Goal: Task Accomplishment & Management: Use online tool/utility

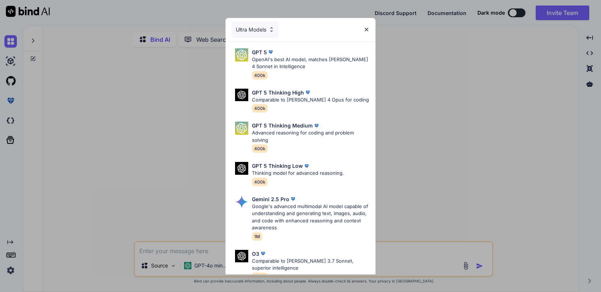
click at [369, 28] on img at bounding box center [367, 29] width 6 height 6
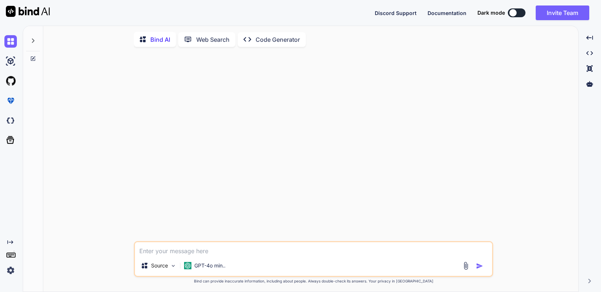
click at [11, 273] on img at bounding box center [10, 270] width 12 height 12
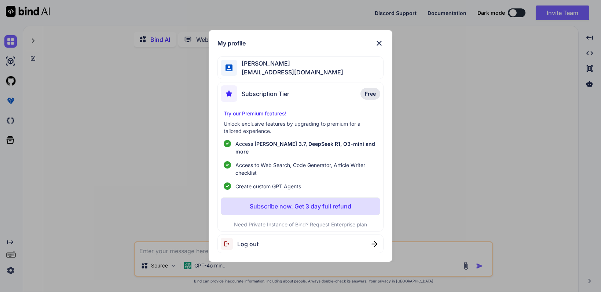
click at [382, 45] on img at bounding box center [379, 43] width 9 height 9
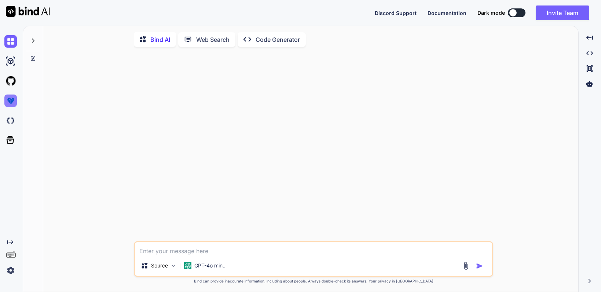
click at [12, 103] on img at bounding box center [10, 101] width 12 height 12
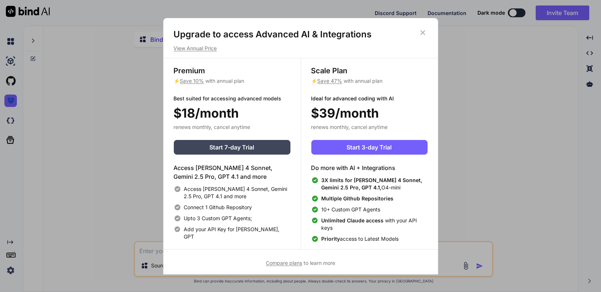
click at [425, 30] on icon at bounding box center [422, 32] width 5 height 5
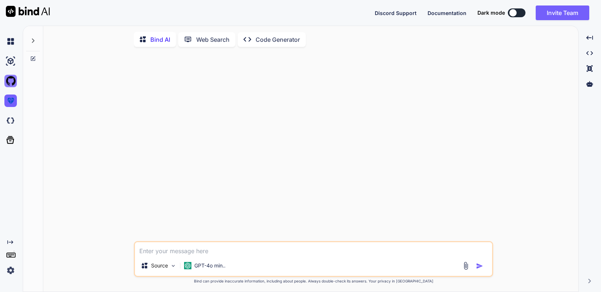
click at [8, 80] on img at bounding box center [10, 81] width 12 height 12
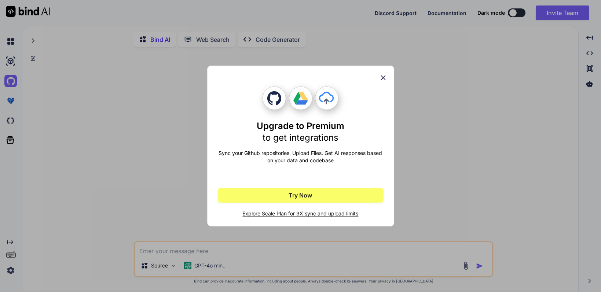
click at [385, 77] on icon at bounding box center [383, 78] width 8 height 8
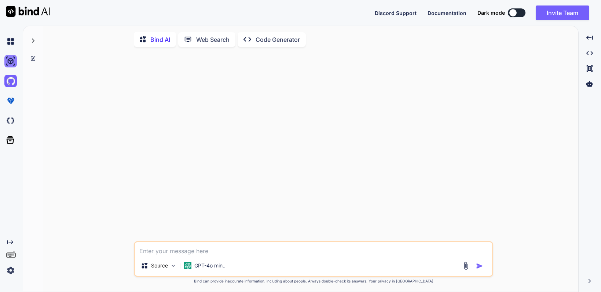
click at [12, 63] on img at bounding box center [10, 61] width 12 height 12
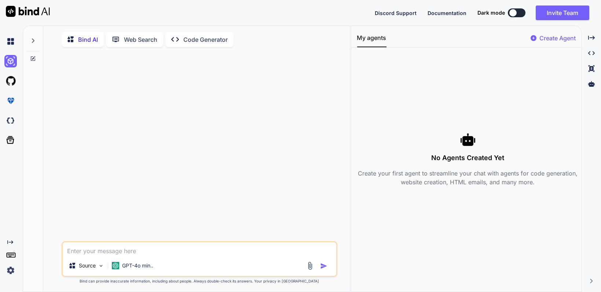
click at [141, 39] on p "Web Search" at bounding box center [140, 39] width 33 height 9
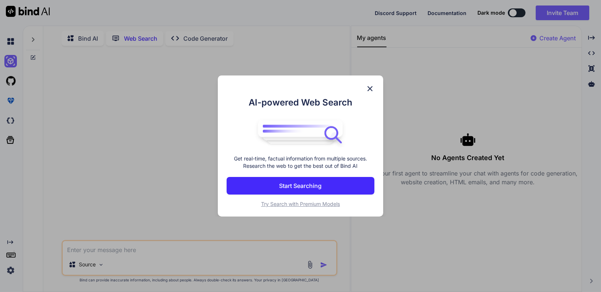
click at [373, 89] on img at bounding box center [370, 88] width 9 height 9
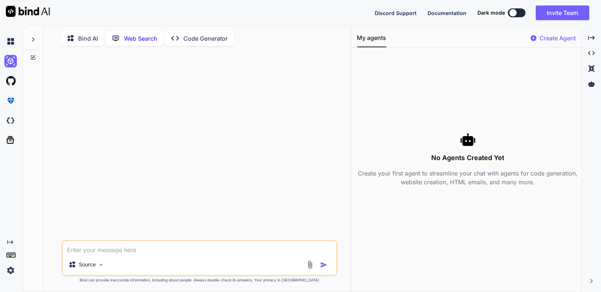
click at [209, 36] on p "Code Generator" at bounding box center [205, 38] width 44 height 9
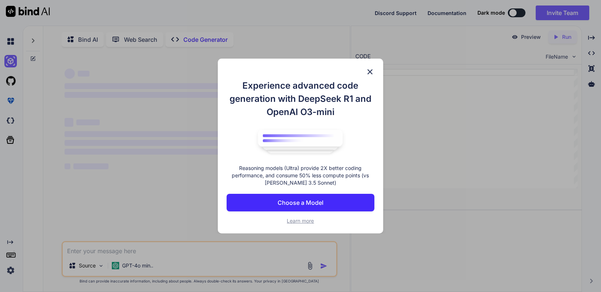
type textarea "x"
click at [335, 203] on button "Choose a Model" at bounding box center [301, 203] width 148 height 18
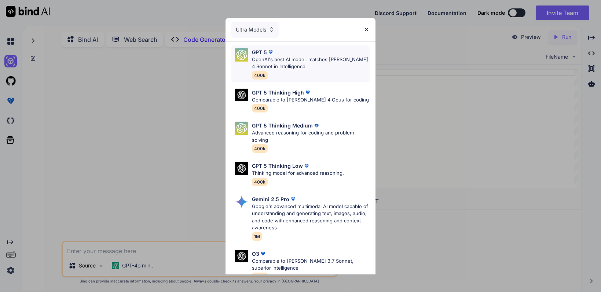
click at [303, 69] on p "OpenAI's best AI model, matches [PERSON_NAME] 4 Sonnet in Intelligence" at bounding box center [311, 63] width 118 height 14
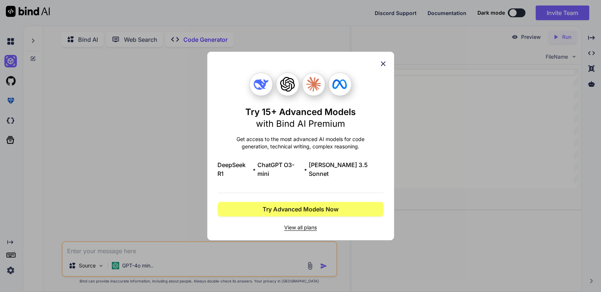
click at [384, 68] on icon at bounding box center [383, 64] width 8 height 8
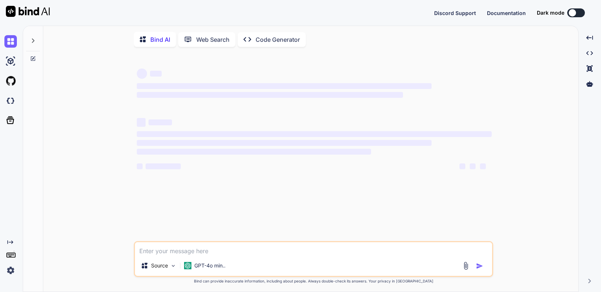
click at [11, 274] on img at bounding box center [10, 270] width 12 height 12
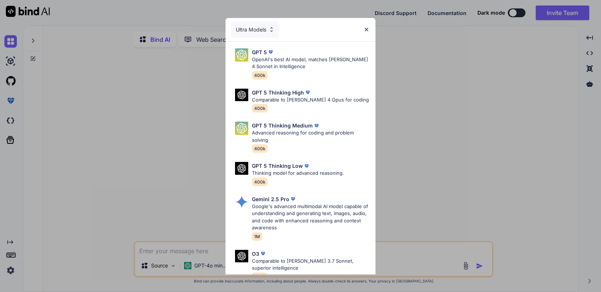
click at [11, 274] on div "Ultra Models GPT 5 OpenAI's best AI model, matches [PERSON_NAME] 4 Sonnet in In…" at bounding box center [300, 146] width 601 height 292
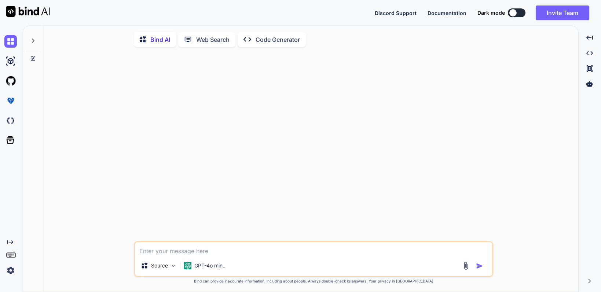
click at [14, 253] on rect at bounding box center [11, 255] width 8 height 4
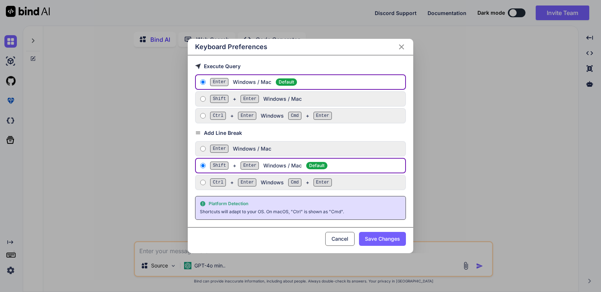
click at [14, 253] on div "Keyboard Preferences Execute Query Enter Windows / Mac Default Shift + Enter Wi…" at bounding box center [300, 146] width 601 height 292
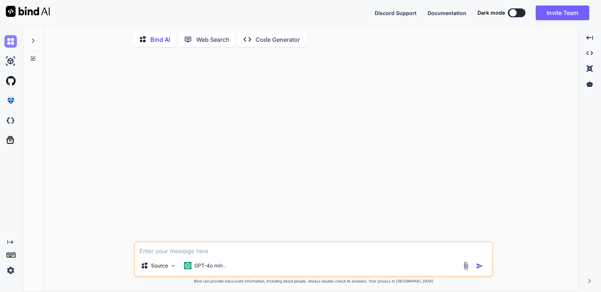
click at [14, 39] on img at bounding box center [10, 41] width 12 height 12
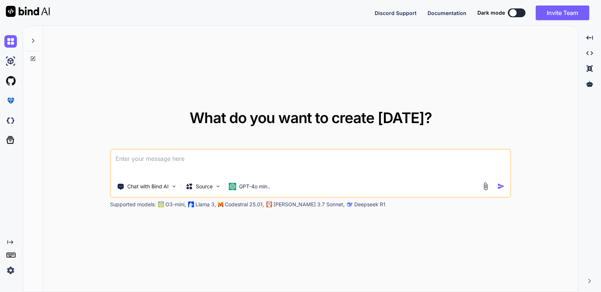
click at [23, 10] on img at bounding box center [28, 11] width 44 height 11
click at [559, 15] on button "Invite Team" at bounding box center [563, 13] width 54 height 15
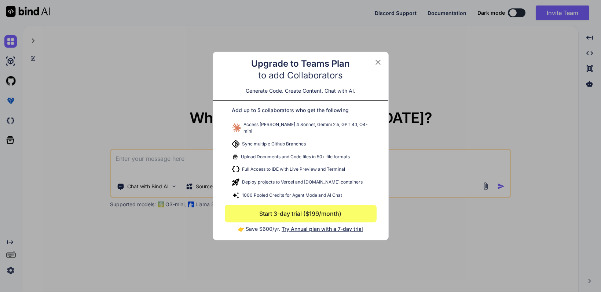
click at [380, 64] on icon at bounding box center [378, 62] width 9 height 9
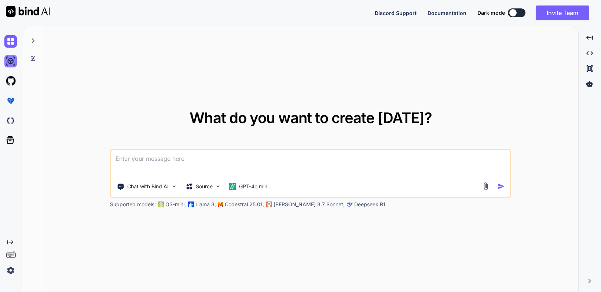
click at [12, 59] on img at bounding box center [10, 61] width 12 height 12
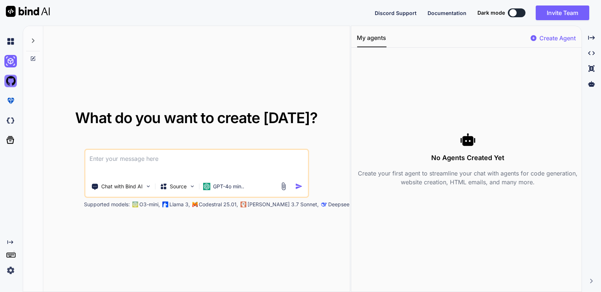
click at [8, 82] on img at bounding box center [10, 81] width 12 height 12
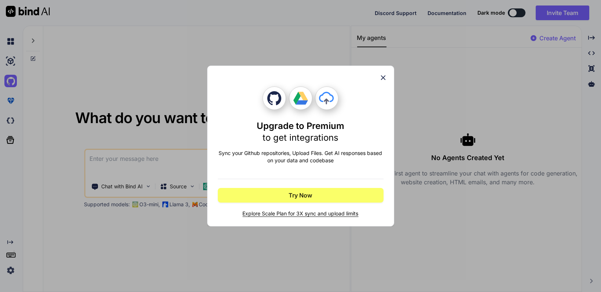
click at [385, 80] on icon at bounding box center [383, 78] width 5 height 5
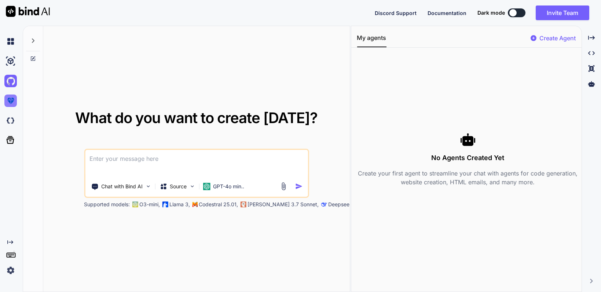
click at [11, 100] on img at bounding box center [10, 101] width 12 height 12
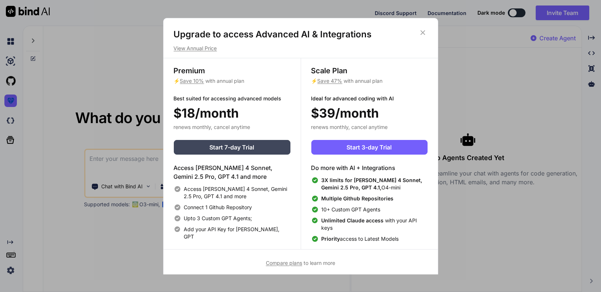
click at [422, 30] on icon at bounding box center [423, 33] width 8 height 8
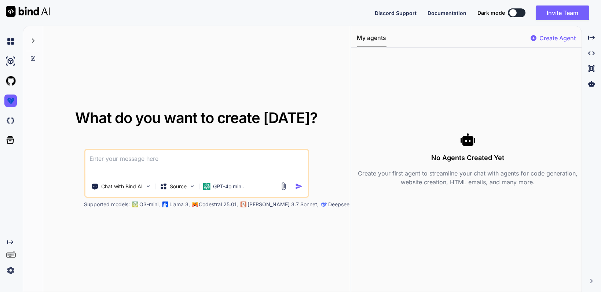
click at [10, 253] on rect at bounding box center [11, 255] width 8 height 4
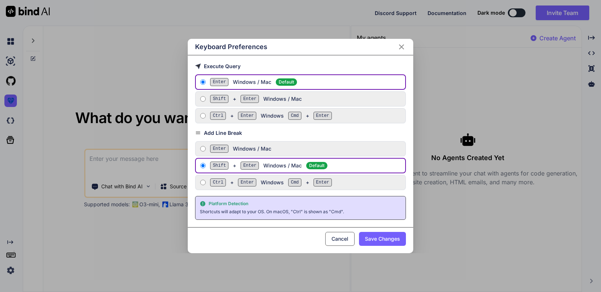
click at [10, 253] on div "Keyboard Preferences Execute Query Enter Windows / Mac Default Shift + Enter Wi…" at bounding box center [300, 146] width 601 height 292
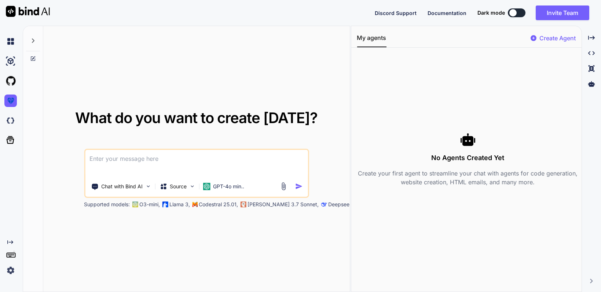
click at [9, 271] on img at bounding box center [10, 270] width 12 height 12
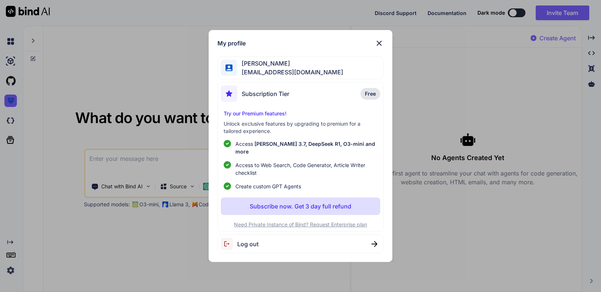
click at [249, 243] on span "Log out" at bounding box center [247, 244] width 21 height 9
type textarea "x"
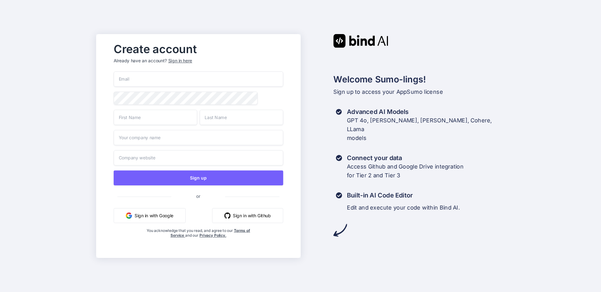
click at [158, 220] on button "Sign in with Google" at bounding box center [150, 215] width 72 height 15
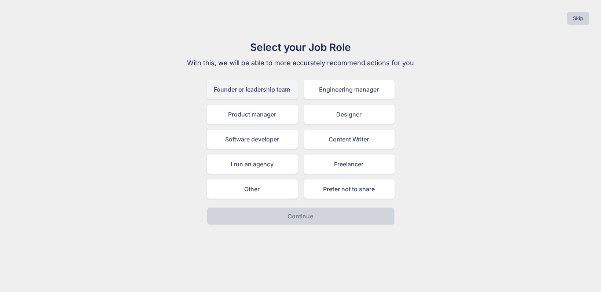
click at [258, 92] on div "Founder or leadership team" at bounding box center [252, 89] width 91 height 19
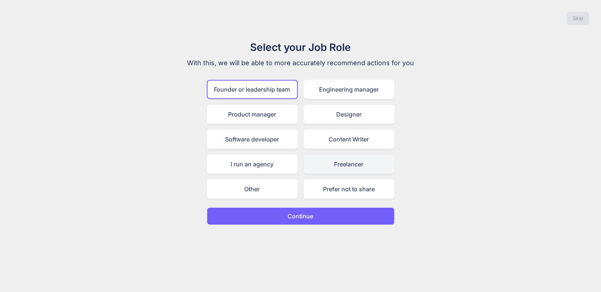
click at [345, 166] on div "Freelancer" at bounding box center [349, 164] width 91 height 19
click at [266, 91] on div "Founder or leadership team" at bounding box center [252, 89] width 91 height 19
click at [307, 216] on p "Continue" at bounding box center [301, 216] width 26 height 9
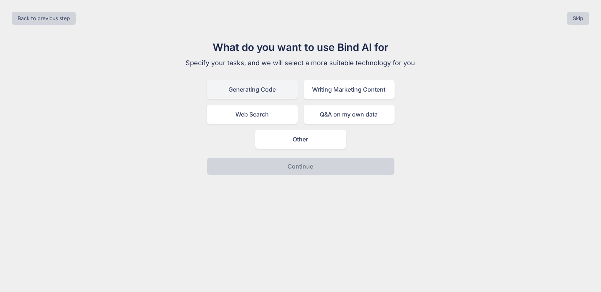
click at [271, 86] on div "Generating Code" at bounding box center [252, 89] width 91 height 19
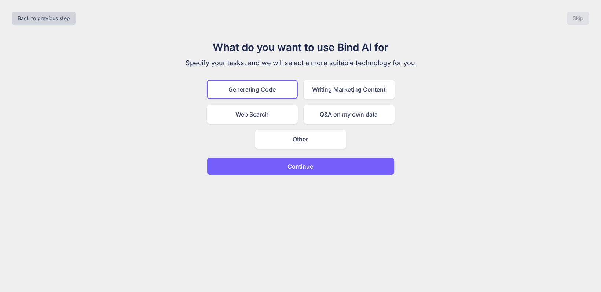
click at [289, 165] on p "Continue" at bounding box center [301, 166] width 26 height 9
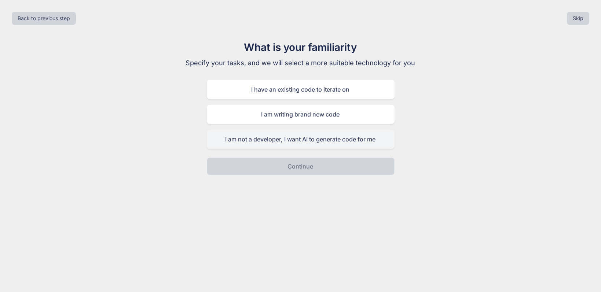
click at [291, 141] on div "I am not a developer, I want AI to generate code for me" at bounding box center [301, 139] width 188 height 19
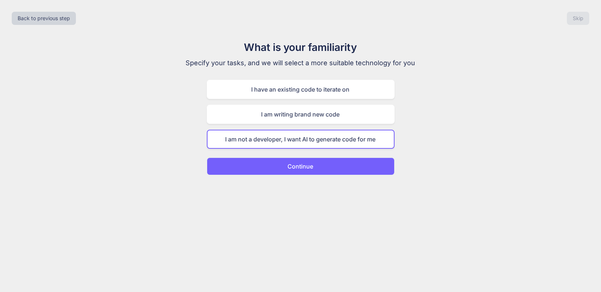
click at [299, 166] on p "Continue" at bounding box center [301, 166] width 26 height 9
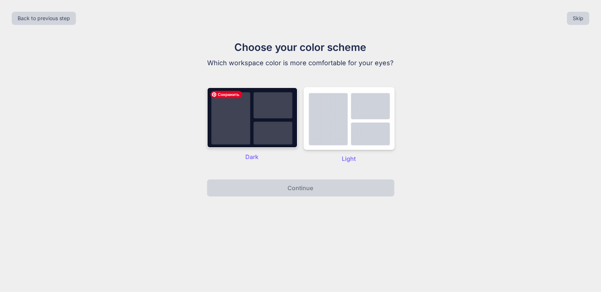
click at [231, 123] on img at bounding box center [252, 117] width 91 height 61
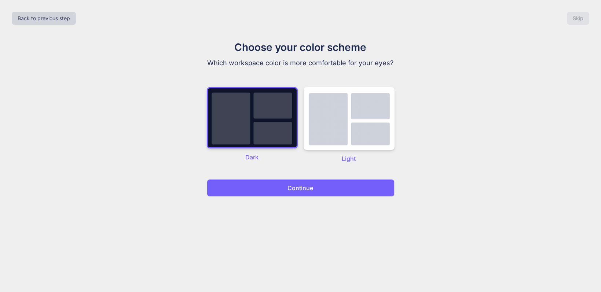
click at [291, 188] on p "Continue" at bounding box center [301, 188] width 26 height 9
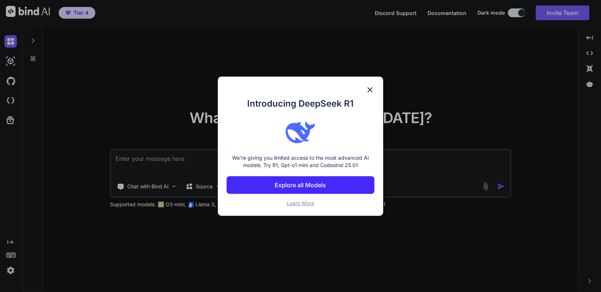
click at [316, 186] on p "Explore all Models" at bounding box center [300, 185] width 51 height 9
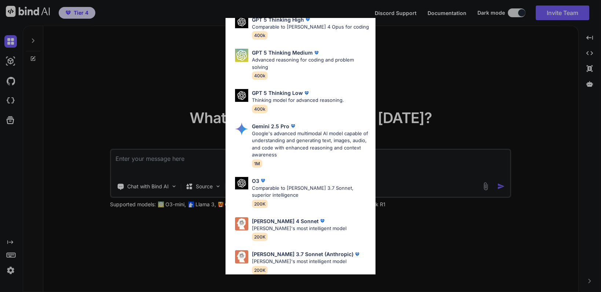
scroll to position [293, 0]
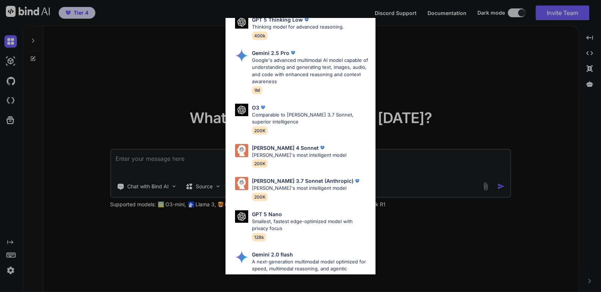
click at [403, 85] on div "All GPT 5 Mini Smaller, fast variant balancing speed and capability for light t…" at bounding box center [300, 146] width 601 height 292
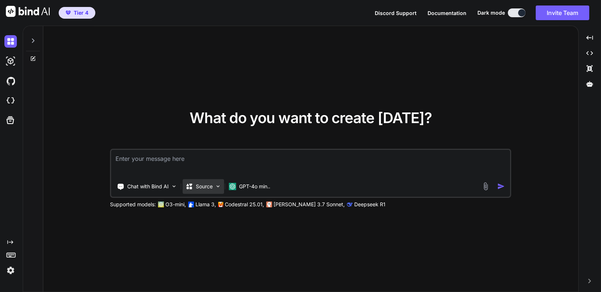
click at [209, 188] on p "Source" at bounding box center [204, 186] width 17 height 7
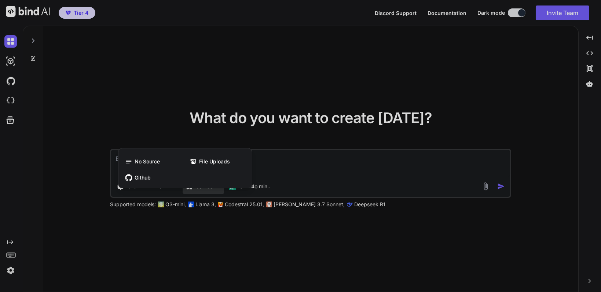
click at [167, 47] on div at bounding box center [300, 146] width 601 height 292
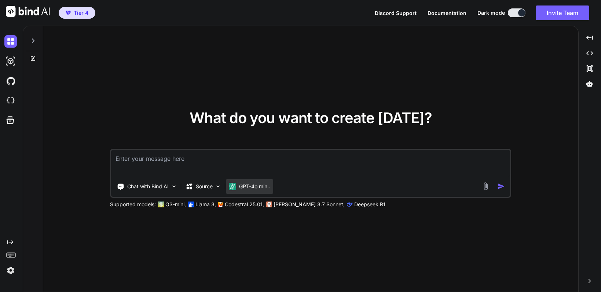
click at [265, 187] on p "GPT-4o min.." at bounding box center [254, 186] width 31 height 7
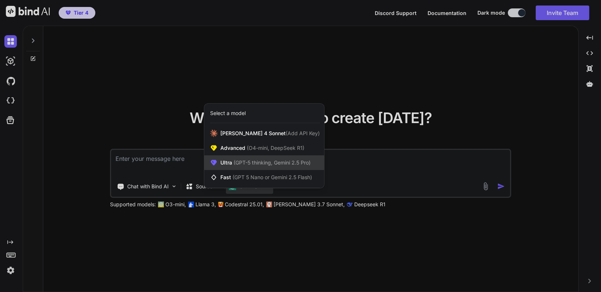
click at [272, 167] on div "Ultra (GPT-5 thinking, Gemini 2.5 Pro)" at bounding box center [264, 163] width 120 height 15
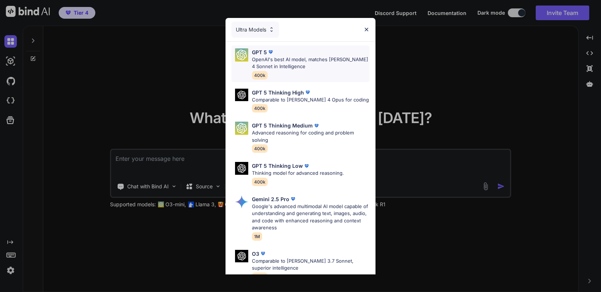
click at [275, 59] on p "OpenAI's best AI model, matches [PERSON_NAME] 4 Sonnet in Intelligence" at bounding box center [311, 63] width 118 height 14
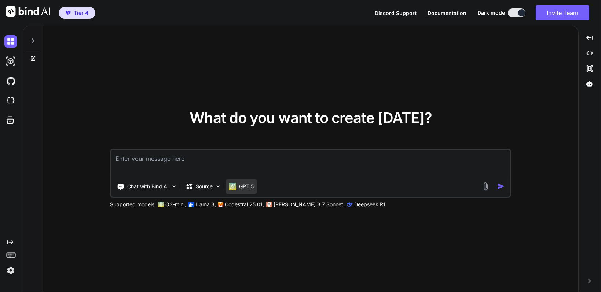
click at [247, 191] on div "GPT 5" at bounding box center [241, 186] width 31 height 15
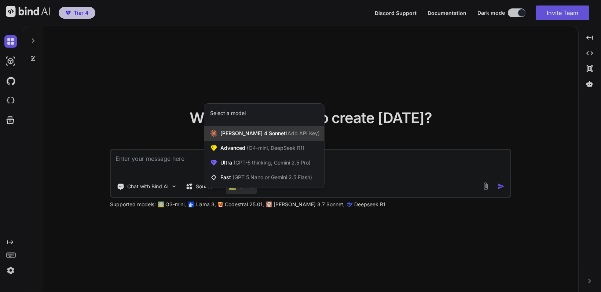
click at [286, 136] on span "(Add API Key)" at bounding box center [303, 133] width 34 height 6
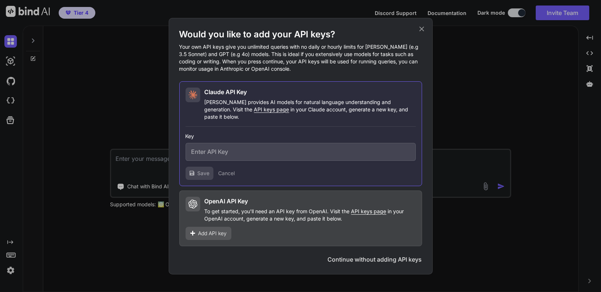
click at [424, 30] on icon at bounding box center [422, 29] width 8 height 8
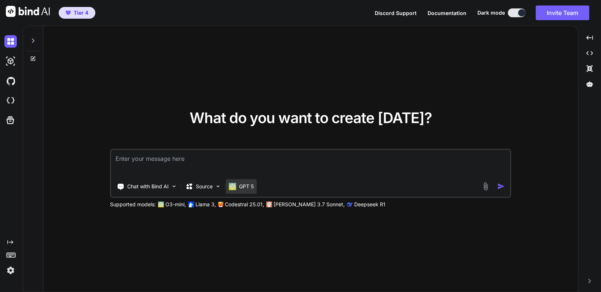
click at [251, 191] on div "GPT 5" at bounding box center [241, 186] width 31 height 15
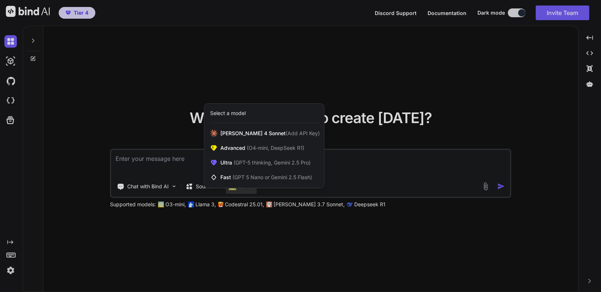
click at [341, 62] on div at bounding box center [300, 146] width 601 height 292
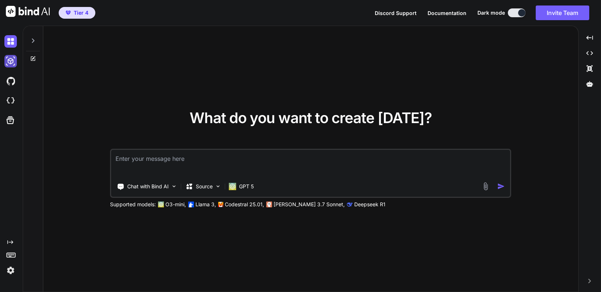
click at [11, 64] on img at bounding box center [10, 61] width 12 height 12
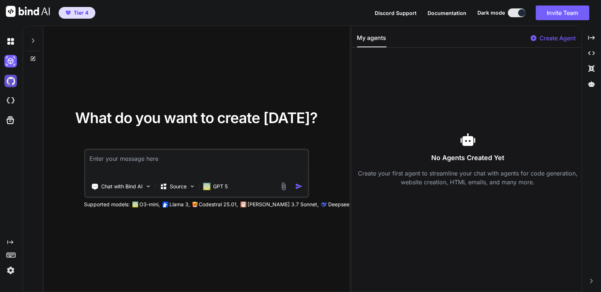
click at [10, 83] on img at bounding box center [10, 81] width 12 height 12
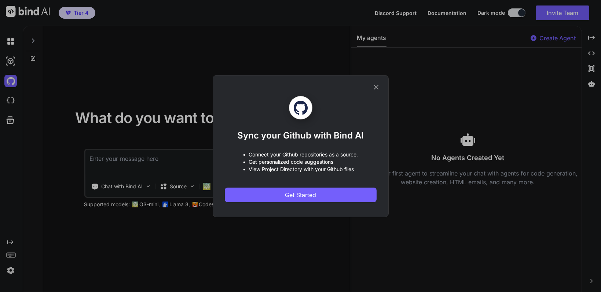
click at [379, 87] on icon at bounding box center [376, 87] width 8 height 8
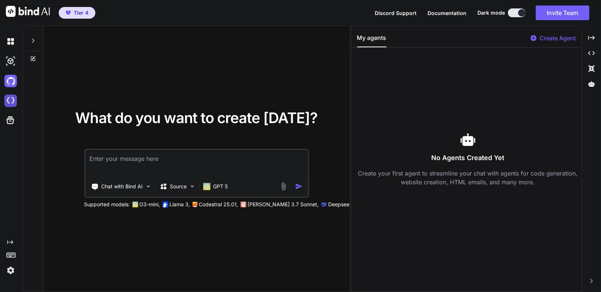
click at [8, 102] on img at bounding box center [10, 101] width 12 height 12
click at [545, 37] on p "Create Agent" at bounding box center [558, 38] width 36 height 9
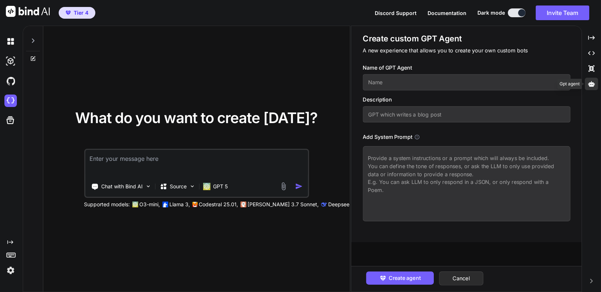
click at [594, 85] on icon at bounding box center [591, 84] width 7 height 6
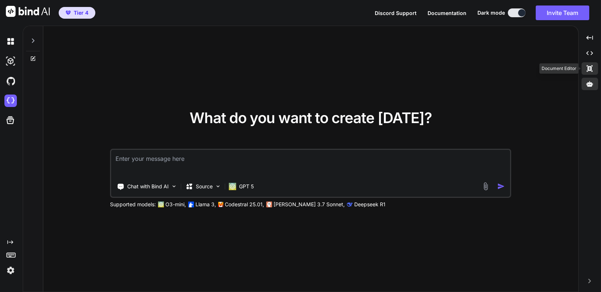
click at [594, 72] on div "Created with Pixso." at bounding box center [590, 68] width 17 height 12
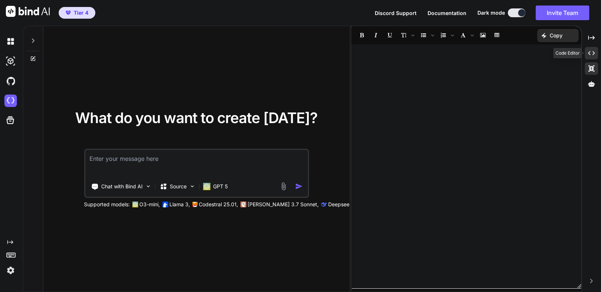
click at [592, 56] on icon "Created with Pixso." at bounding box center [591, 53] width 7 height 7
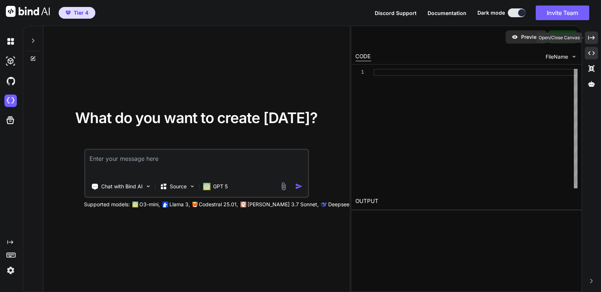
click at [592, 41] on div "Created with Pixso." at bounding box center [591, 38] width 13 height 12
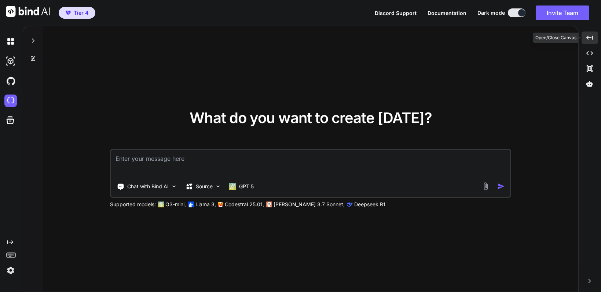
click at [592, 41] on div "Created with Pixso." at bounding box center [590, 38] width 17 height 12
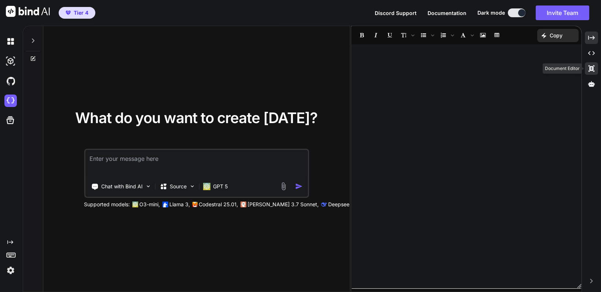
click at [592, 68] on icon "Created with Pixso." at bounding box center [591, 68] width 7 height 7
click at [593, 83] on icon at bounding box center [591, 84] width 7 height 6
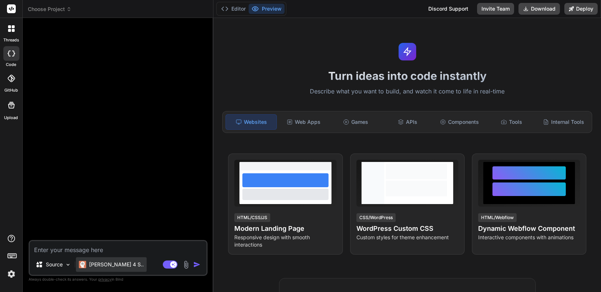
click at [99, 268] on p "Claude 4 S.." at bounding box center [116, 264] width 55 height 7
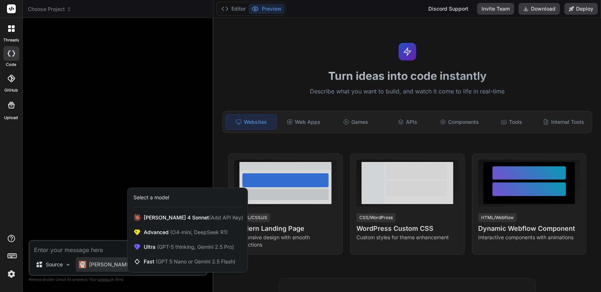
click at [99, 268] on div at bounding box center [300, 146] width 601 height 292
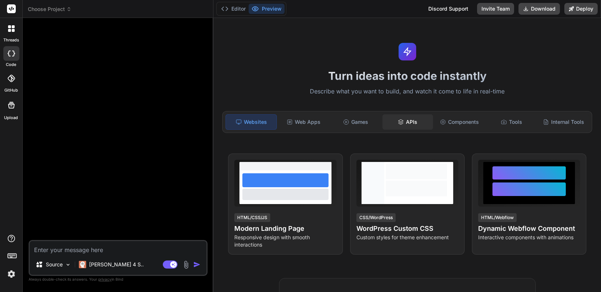
click at [409, 124] on div "APIs" at bounding box center [408, 121] width 51 height 15
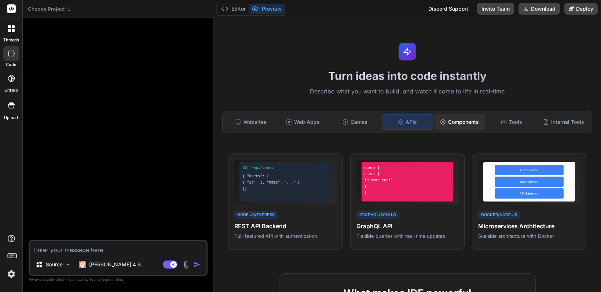
click at [458, 125] on div "Components" at bounding box center [460, 121] width 51 height 15
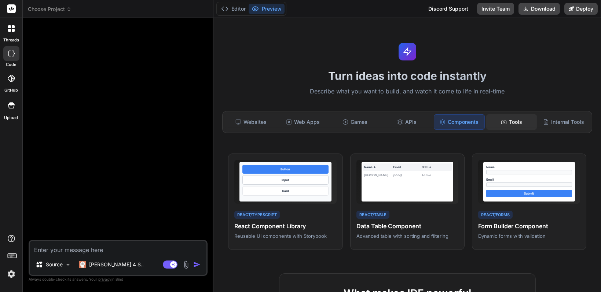
click at [501, 121] on icon at bounding box center [504, 122] width 6 height 6
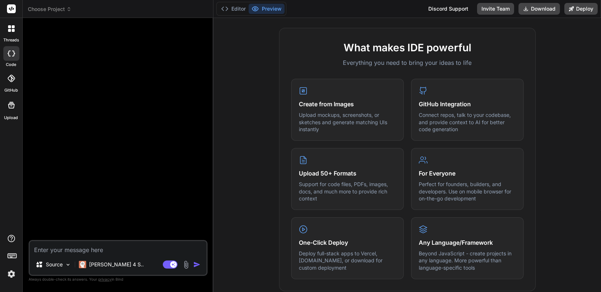
scroll to position [257, 0]
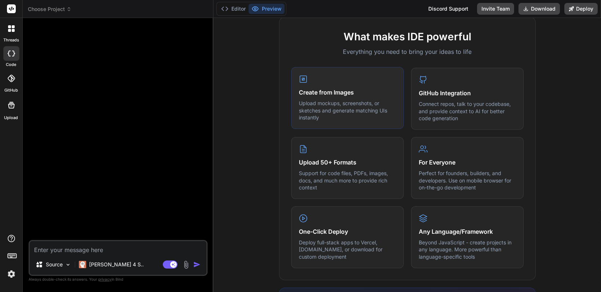
click at [340, 107] on p "Upload mockups, screenshots, or sketches and generate matching UIs instantly" at bounding box center [347, 111] width 97 height 22
click at [300, 75] on icon at bounding box center [303, 79] width 9 height 9
click at [326, 92] on h4 "Create from Images" at bounding box center [347, 92] width 97 height 9
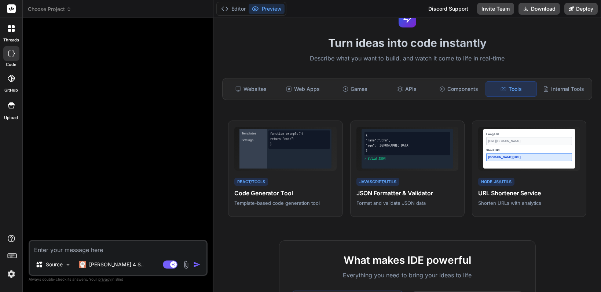
scroll to position [0, 0]
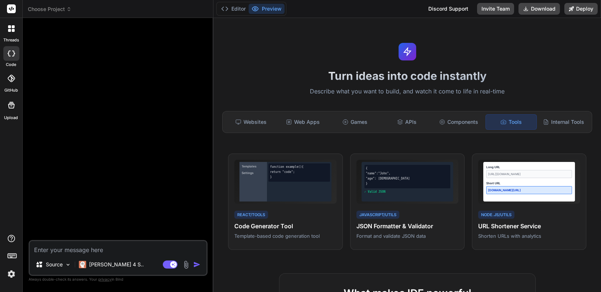
click at [11, 81] on icon at bounding box center [11, 78] width 7 height 7
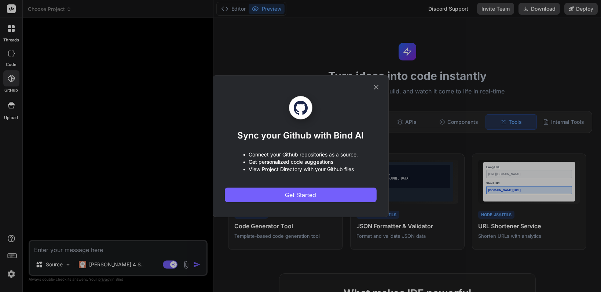
click at [375, 89] on icon at bounding box center [376, 87] width 8 height 8
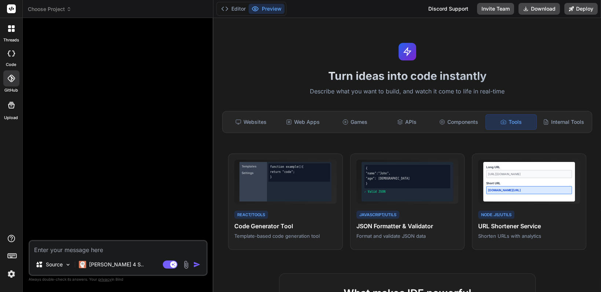
click at [17, 109] on div at bounding box center [12, 105] width 18 height 18
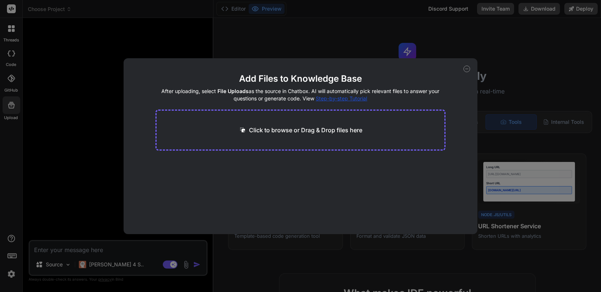
click at [466, 70] on icon at bounding box center [467, 69] width 7 height 7
type textarea "x"
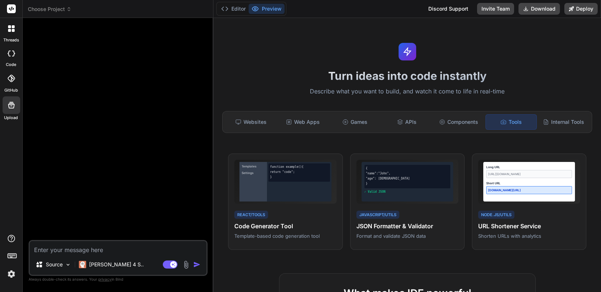
click at [14, 33] on div at bounding box center [11, 28] width 15 height 15
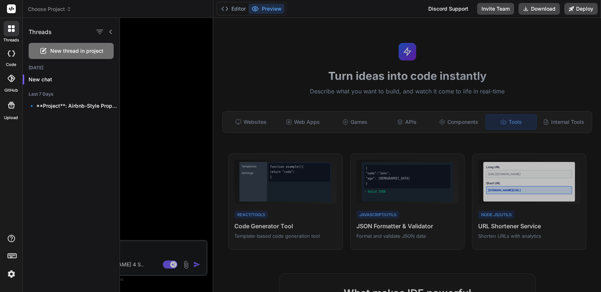
click at [14, 33] on div at bounding box center [11, 28] width 15 height 15
click at [12, 30] on icon at bounding box center [13, 30] width 3 height 3
click at [14, 7] on rect at bounding box center [11, 8] width 9 height 9
click at [160, 103] on div at bounding box center [360, 155] width 481 height 274
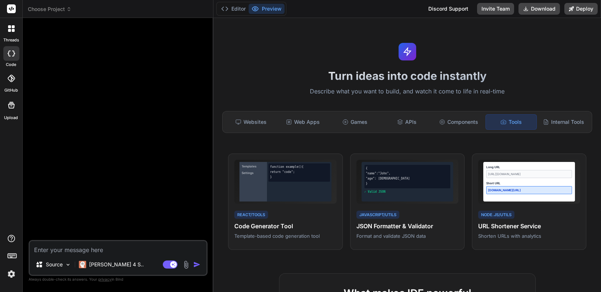
click at [10, 12] on rect at bounding box center [11, 8] width 9 height 9
click at [8, 31] on icon at bounding box center [9, 30] width 3 height 3
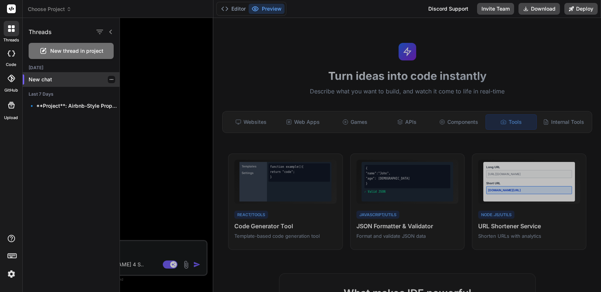
click at [37, 81] on p "New chat" at bounding box center [74, 79] width 91 height 7
